Goal: Obtain resource: Download file/media

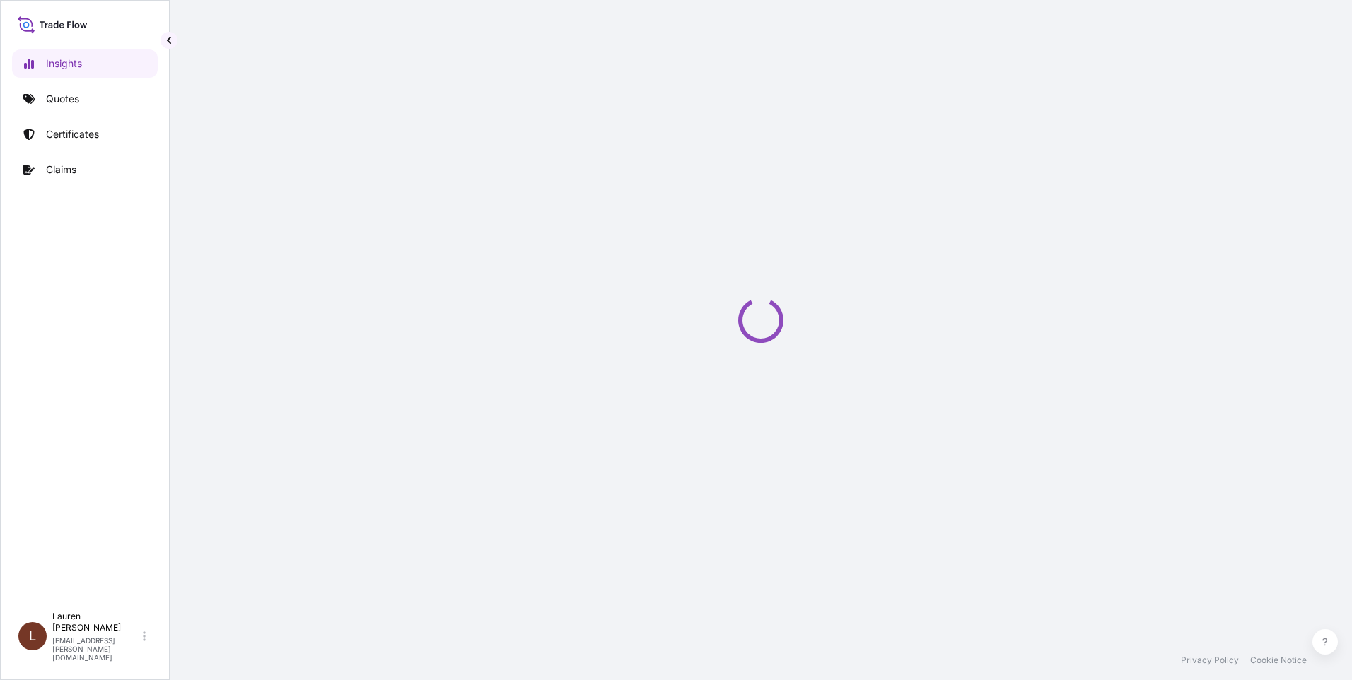
select select "2025"
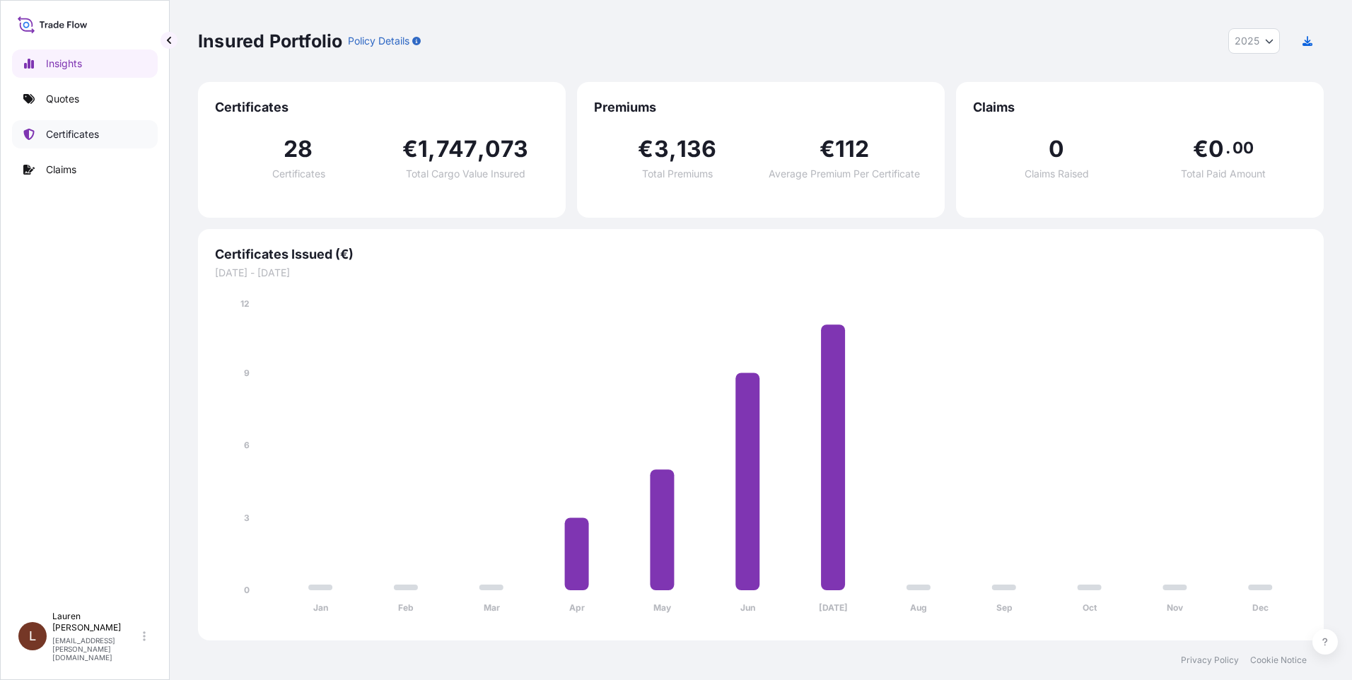
click at [108, 131] on link "Certificates" at bounding box center [85, 134] width 146 height 28
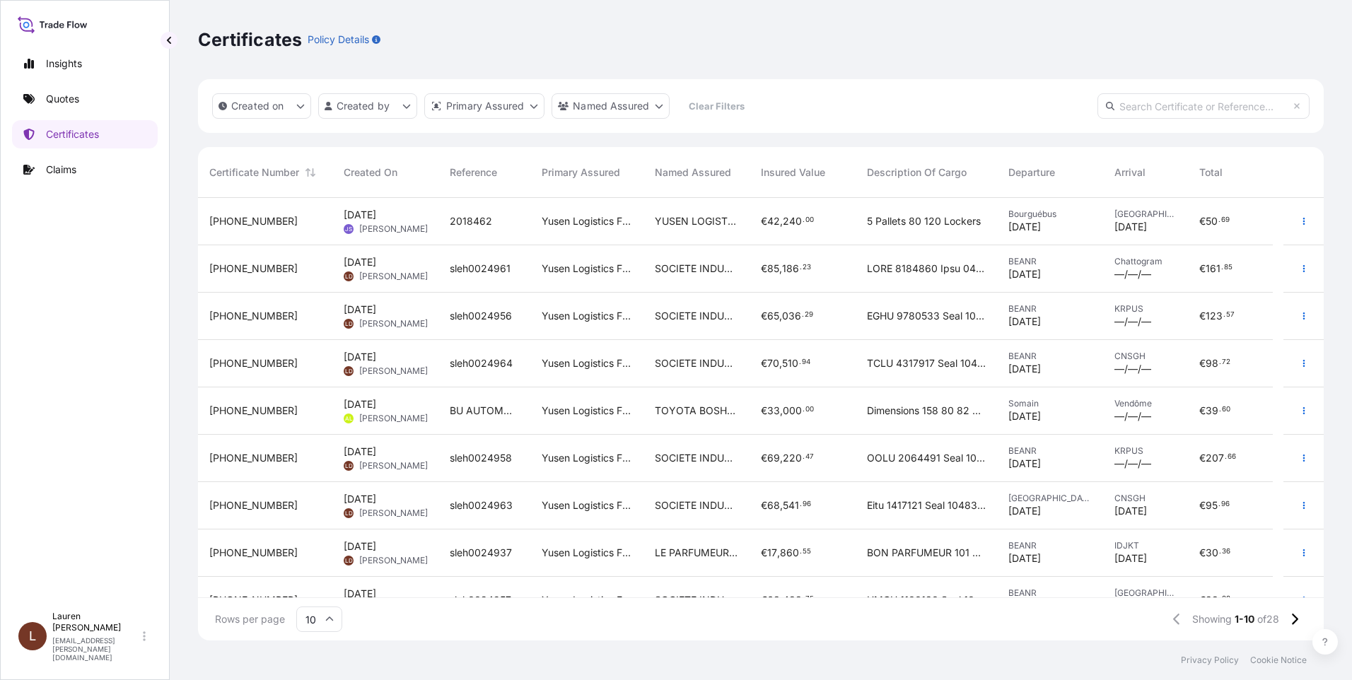
scroll to position [74, 0]
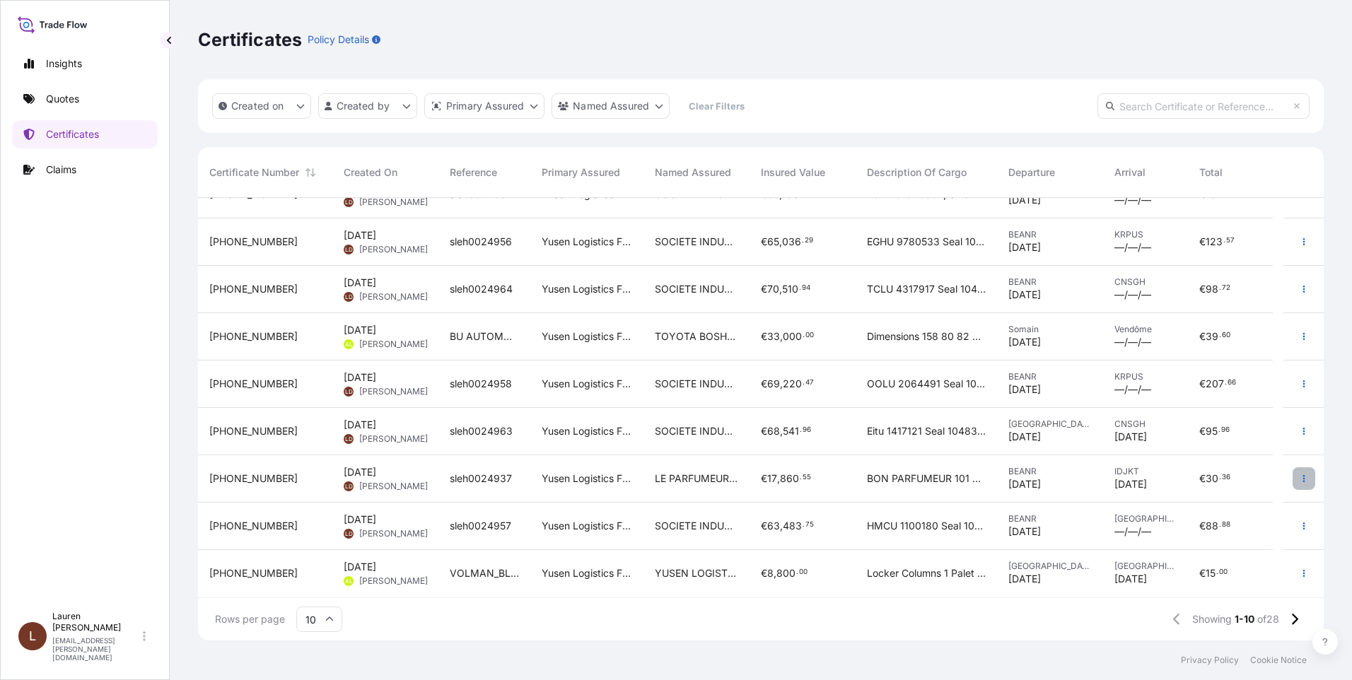
click at [1301, 477] on button "button" at bounding box center [1303, 478] width 23 height 23
click at [1302, 525] on icon "button" at bounding box center [1303, 525] width 2 height 7
click at [1241, 548] on p "Download certificate" at bounding box center [1224, 554] width 95 height 14
